Goal: Task Accomplishment & Management: Complete application form

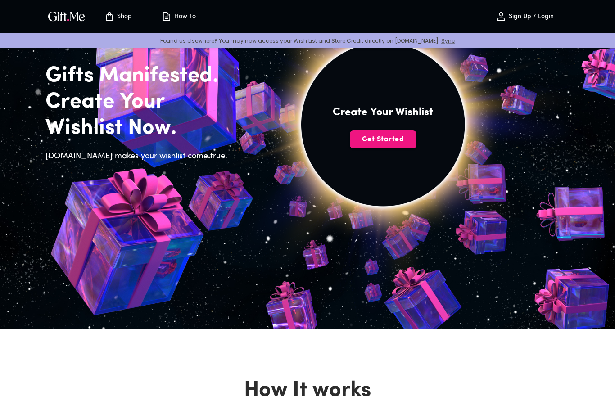
scroll to position [56, 0]
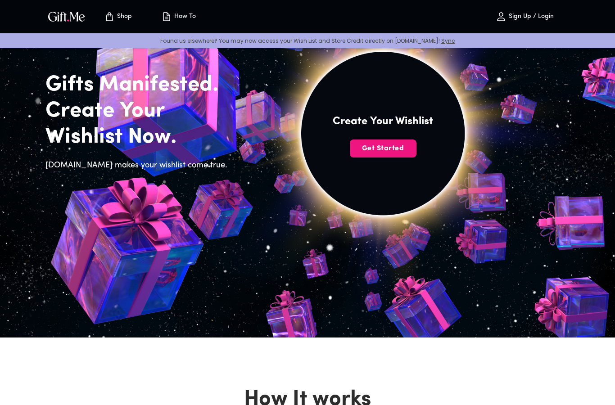
click at [393, 148] on span "Get Started" at bounding box center [383, 149] width 67 height 10
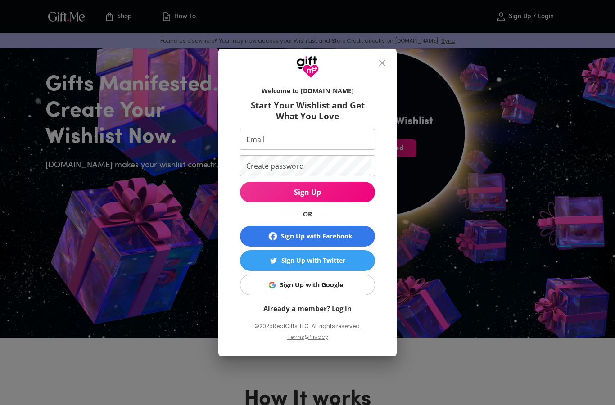
click at [332, 282] on div "Sign Up with Google" at bounding box center [311, 285] width 63 height 10
click at [340, 135] on input "Email" at bounding box center [305, 139] width 131 height 21
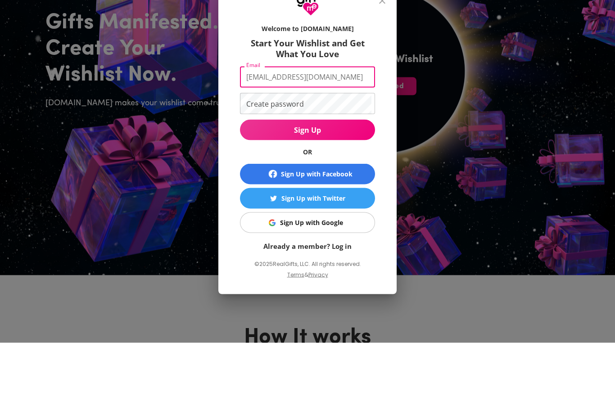
type input "Umarmohd8503@gmail.com"
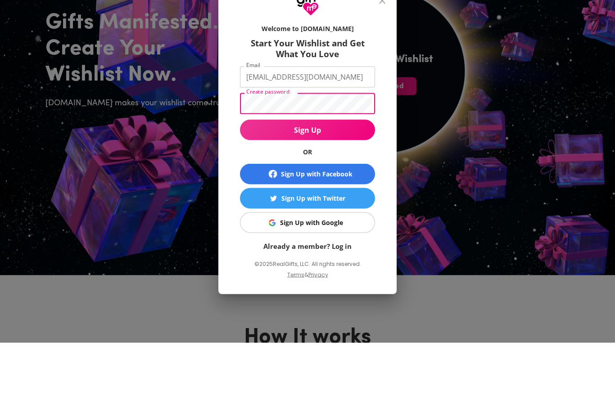
click at [333, 182] on button "Sign Up" at bounding box center [307, 192] width 135 height 21
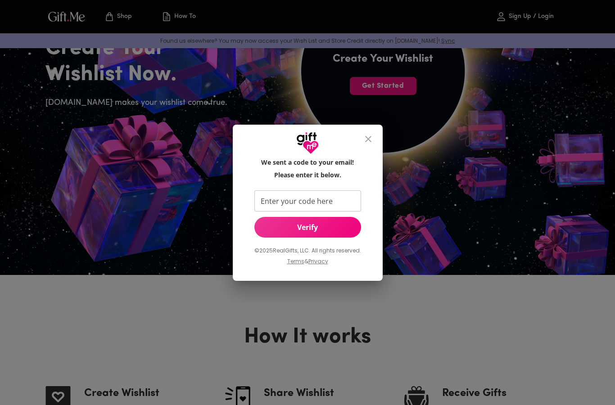
click at [345, 206] on input "Enter your code here" at bounding box center [305, 200] width 103 height 21
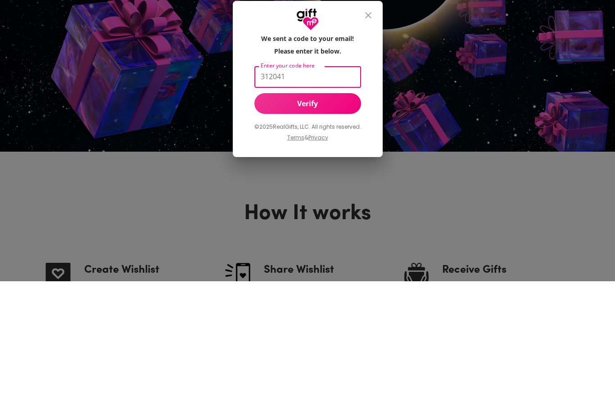
type input "312041"
click at [322, 222] on span "Verify" at bounding box center [307, 227] width 107 height 10
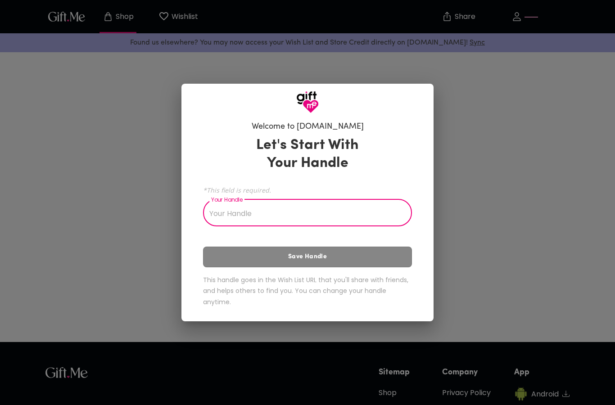
click at [337, 220] on input "Your Handle" at bounding box center [302, 213] width 199 height 25
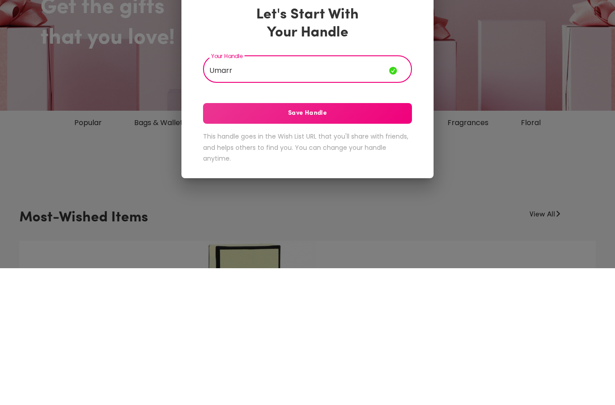
type input "Umarr"
click at [379, 139] on div "Let's Start With Your Handle Your Handle Umarr Your Handle Save Handle This han…" at bounding box center [307, 223] width 209 height 169
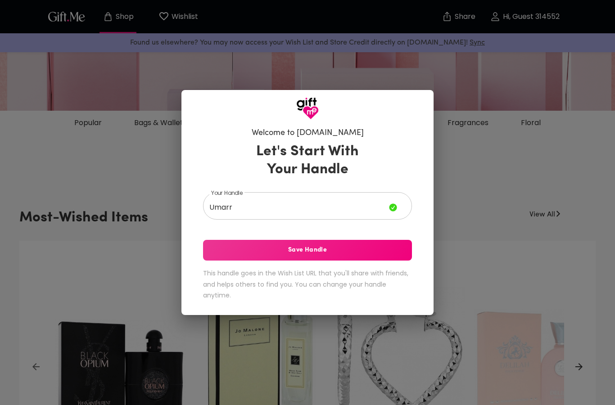
click at [373, 258] on button "Save Handle" at bounding box center [307, 250] width 209 height 21
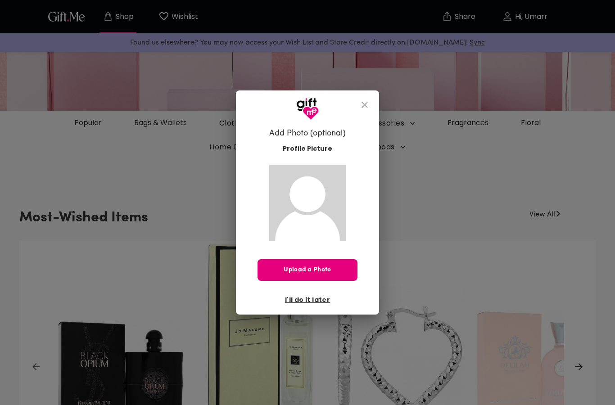
click at [316, 295] on span "I'll do it later" at bounding box center [307, 300] width 45 height 10
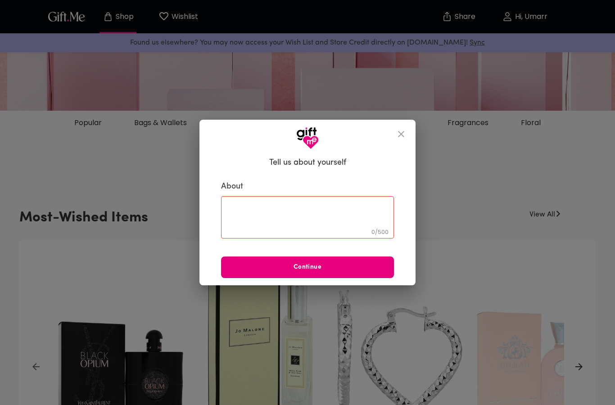
click at [400, 136] on icon "close" at bounding box center [401, 134] width 6 height 6
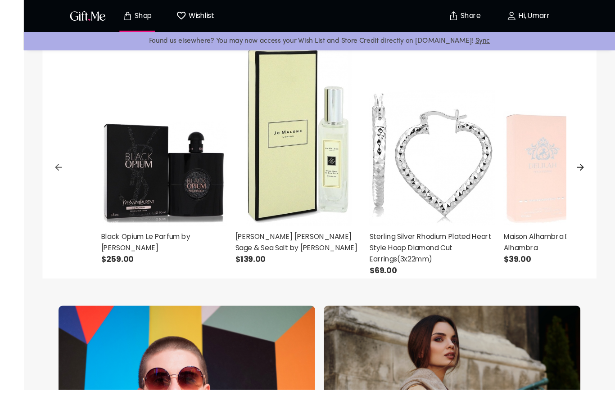
scroll to position [362, 0]
